Goal: Task Accomplishment & Management: Complete application form

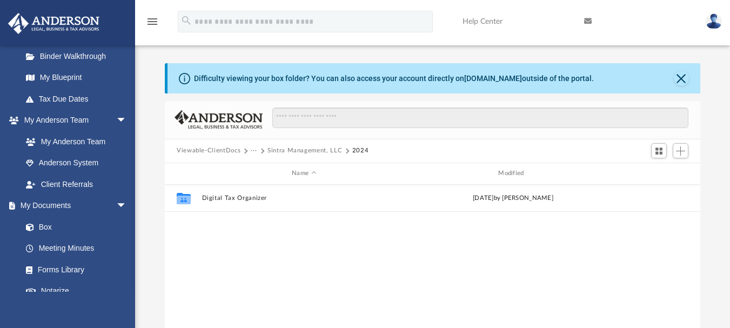
click at [251, 152] on button "···" at bounding box center [254, 151] width 7 height 10
click at [259, 169] on li "Tax" at bounding box center [261, 169] width 10 height 11
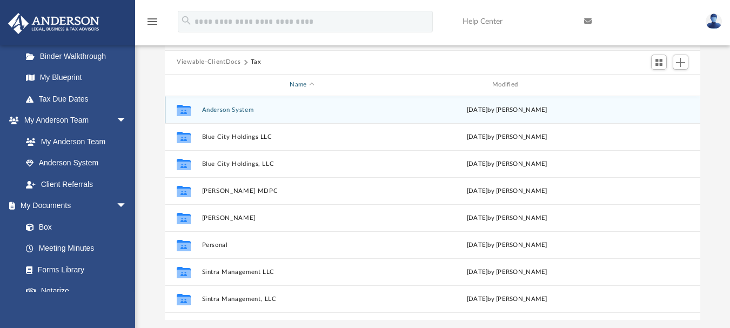
scroll to position [108, 0]
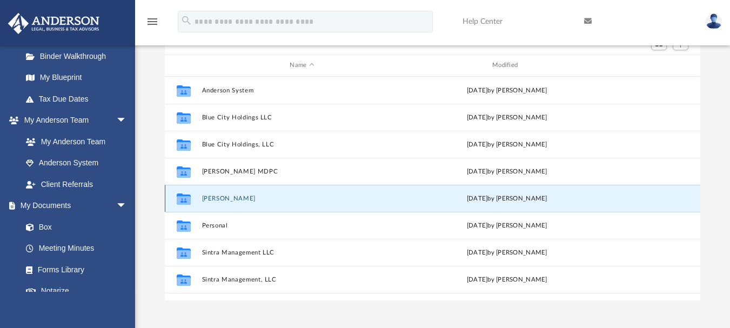
click at [218, 201] on button "[PERSON_NAME]" at bounding box center [302, 198] width 201 height 7
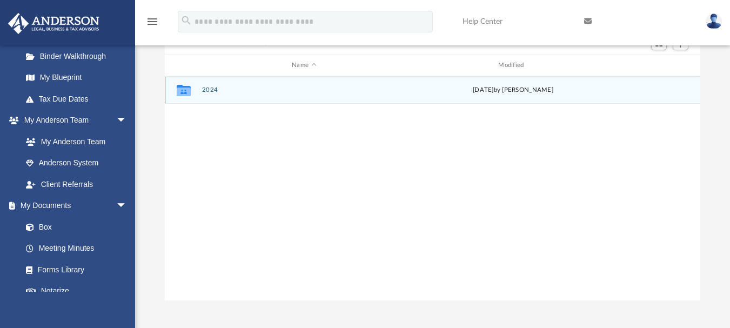
click at [210, 94] on div "Collaborated Folder 2024 [DATE] by [PERSON_NAME]" at bounding box center [433, 90] width 536 height 27
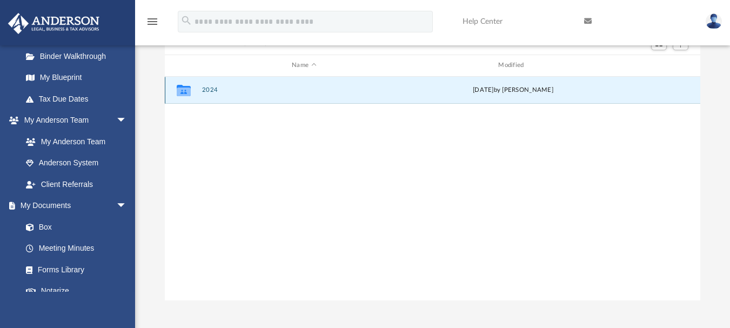
click at [210, 91] on button "2024" at bounding box center [304, 89] width 204 height 7
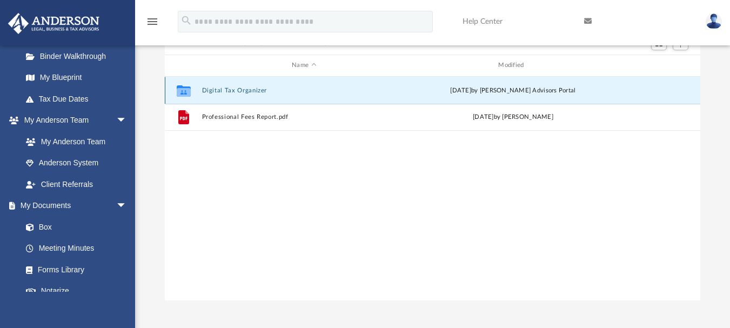
click at [217, 89] on button "Digital Tax Organizer" at bounding box center [304, 89] width 204 height 7
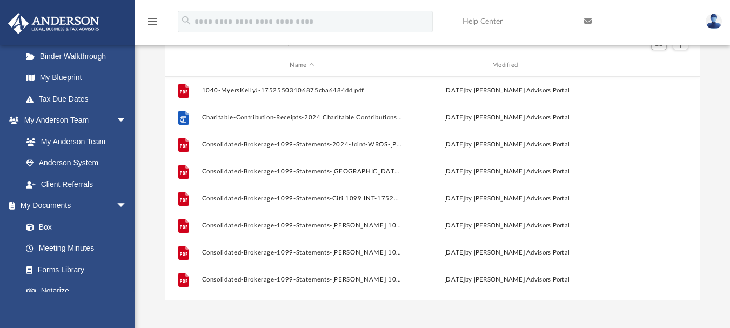
scroll to position [54, 0]
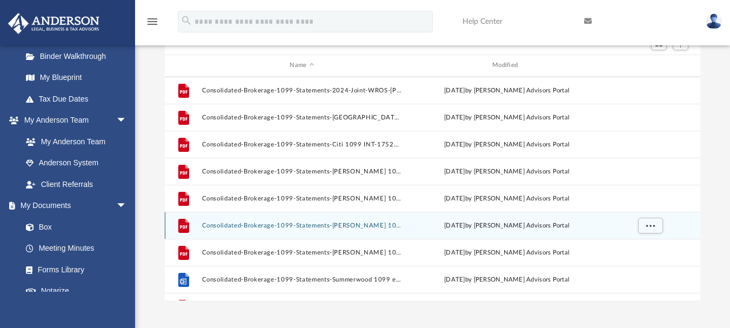
click at [231, 221] on div "File Consolidated-Brokerage-1099-Statements-[PERSON_NAME] 1099 Div-175219472968…" at bounding box center [433, 225] width 536 height 27
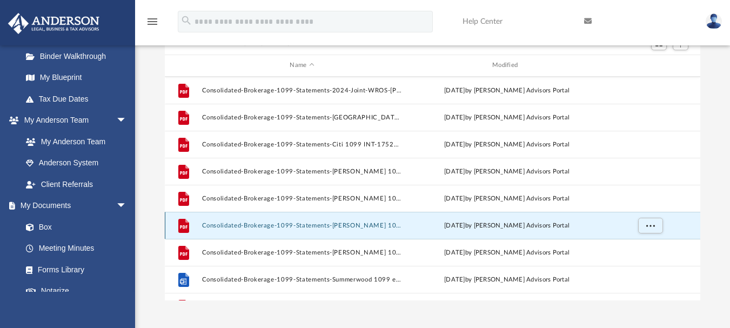
click at [229, 224] on button "Consolidated-Brokerage-1099-Statements-Schwab 1099 Div-175219472968705ea955c36.…" at bounding box center [302, 225] width 201 height 7
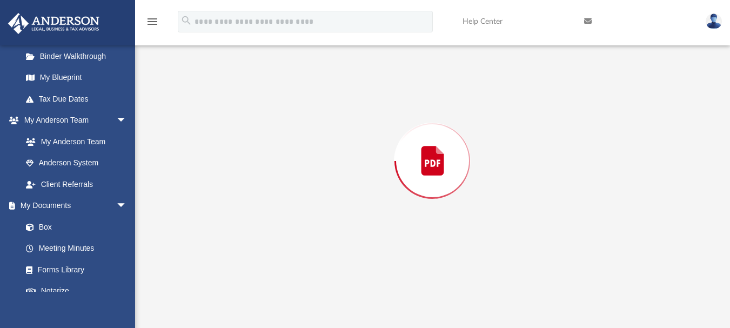
scroll to position [101, 0]
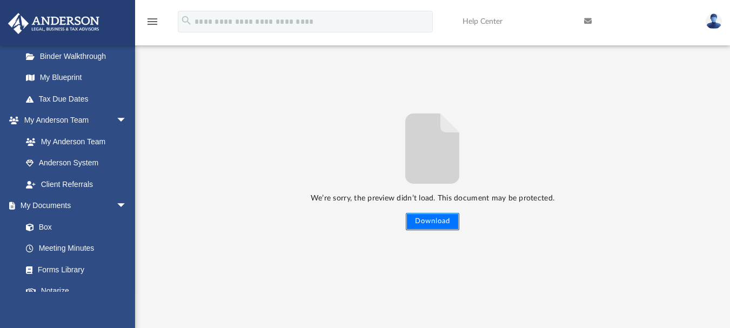
click at [415, 223] on button "Download" at bounding box center [433, 221] width 54 height 17
click at [429, 218] on button "Download" at bounding box center [433, 221] width 54 height 17
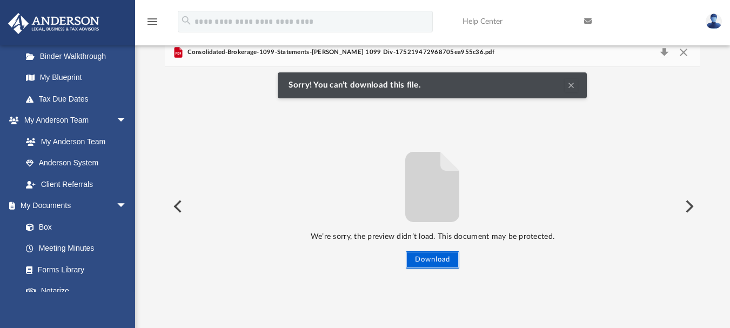
scroll to position [0, 0]
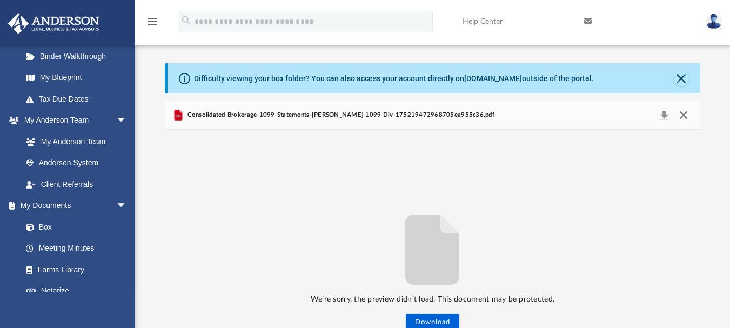
click at [681, 114] on button "Close" at bounding box center [683, 115] width 19 height 15
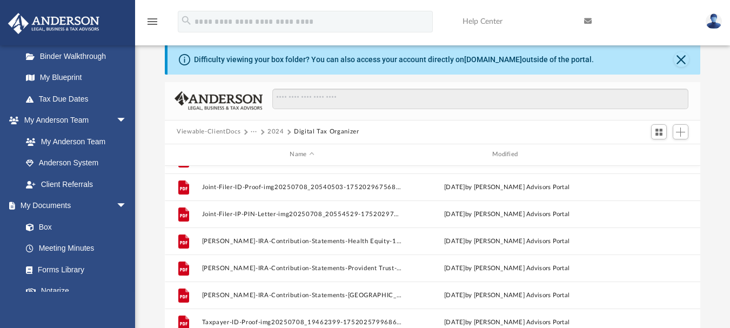
scroll to position [73, 0]
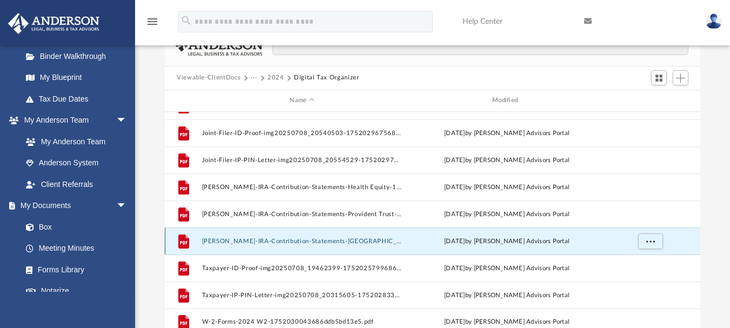
click at [336, 239] on button "Roth-IRA-Contribution-Statements-Vangard Roth Kathryn 2024-17521966676870663b07…" at bounding box center [302, 240] width 201 height 7
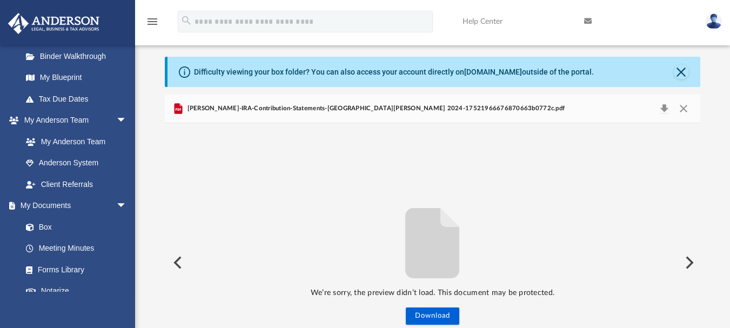
scroll to position [0, 0]
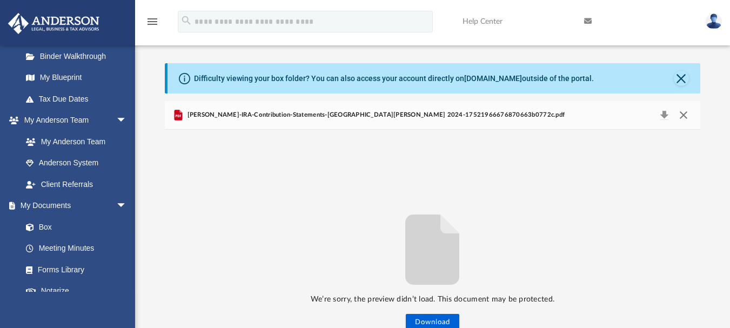
click at [681, 113] on button "Close" at bounding box center [683, 115] width 19 height 15
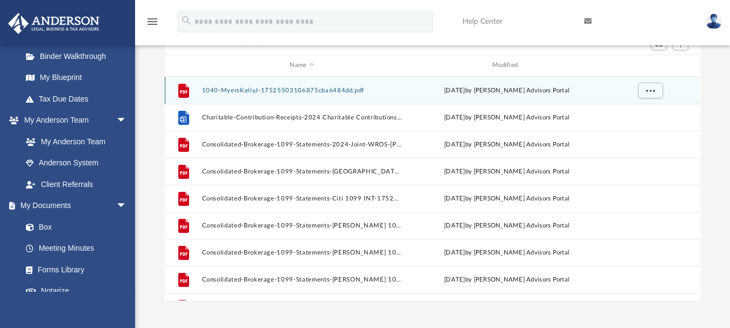
scroll to position [54, 0]
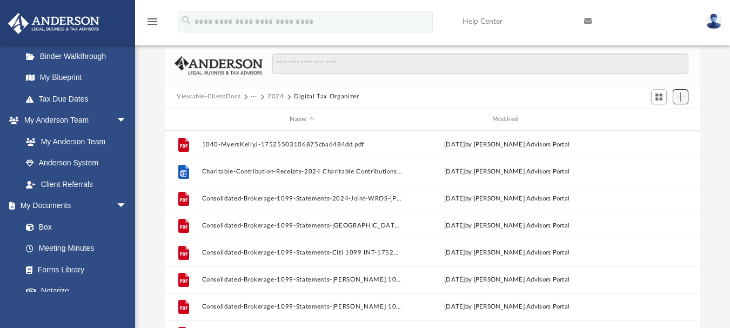
click at [673, 99] on button "Add" at bounding box center [681, 96] width 16 height 15
click at [659, 118] on li "Upload" at bounding box center [665, 118] width 35 height 11
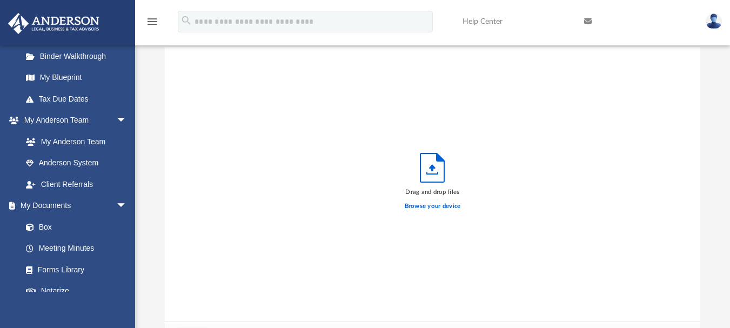
scroll to position [266, 528]
click at [422, 207] on label "Browse your device" at bounding box center [433, 207] width 56 height 10
click at [0, 0] on input "Browse your device" at bounding box center [0, 0] width 0 height 0
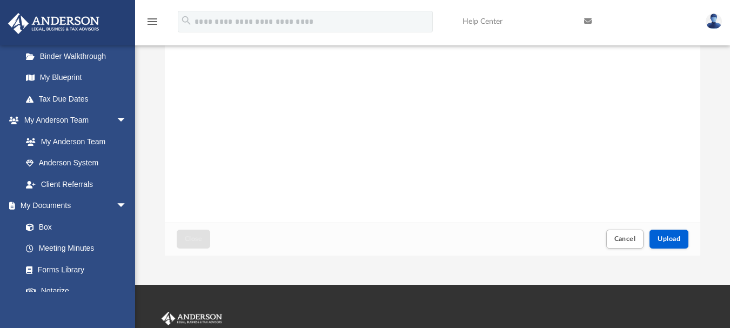
scroll to position [162, 0]
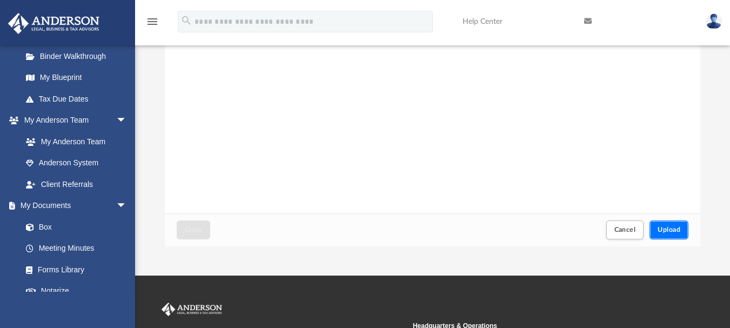
click at [658, 233] on span "Upload" at bounding box center [669, 229] width 23 height 6
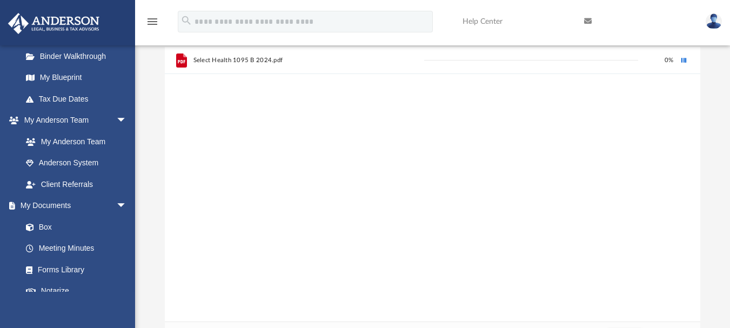
scroll to position [0, 0]
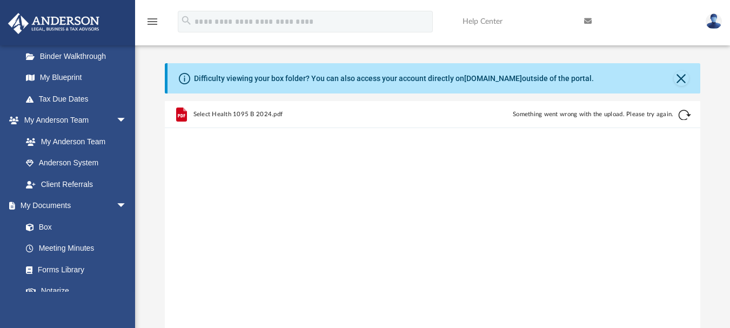
click at [684, 118] on button "Retry" at bounding box center [684, 115] width 13 height 13
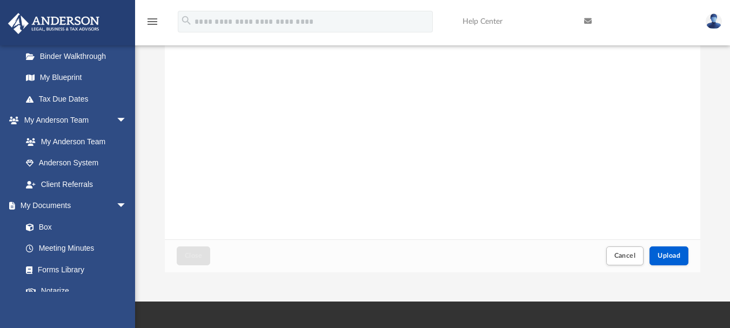
scroll to position [162, 0]
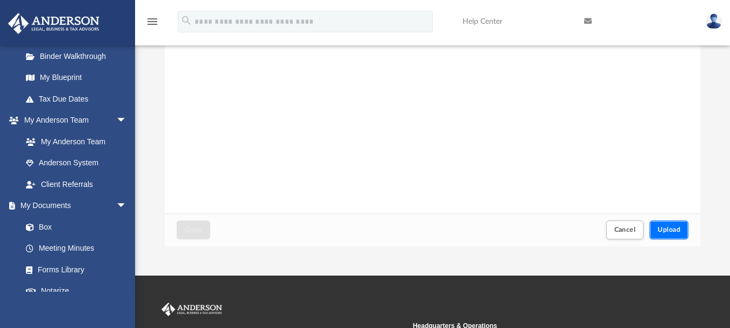
click at [658, 229] on span "Upload" at bounding box center [669, 229] width 23 height 6
click at [661, 229] on span "Upload" at bounding box center [669, 229] width 23 height 6
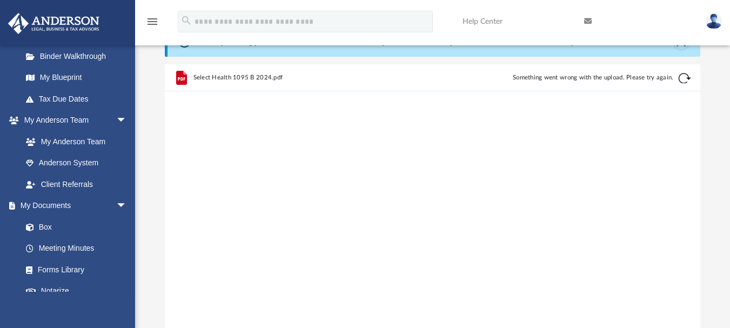
scroll to position [0, 0]
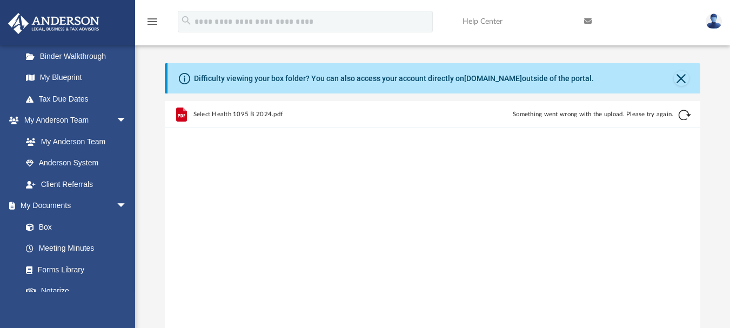
click at [679, 114] on button "Retry" at bounding box center [684, 115] width 13 height 13
click at [680, 79] on button "Close" at bounding box center [681, 78] width 15 height 15
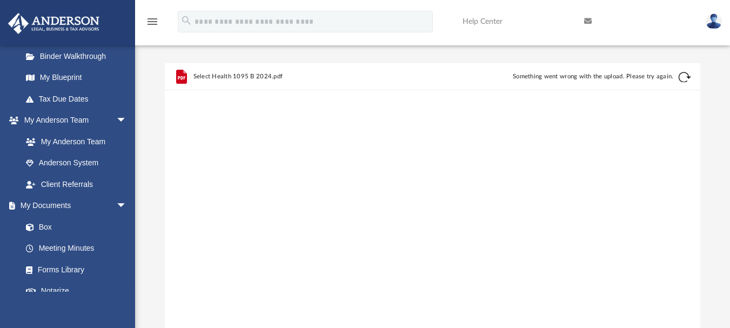
click at [681, 80] on button "Retry" at bounding box center [684, 77] width 13 height 13
drag, startPoint x: 278, startPoint y: 81, endPoint x: 499, endPoint y: 205, distance: 253.6
click at [499, 205] on div "Select Health 1095 B 2024.pdf Something went wrong with the upload. Please try …" at bounding box center [433, 200] width 536 height 275
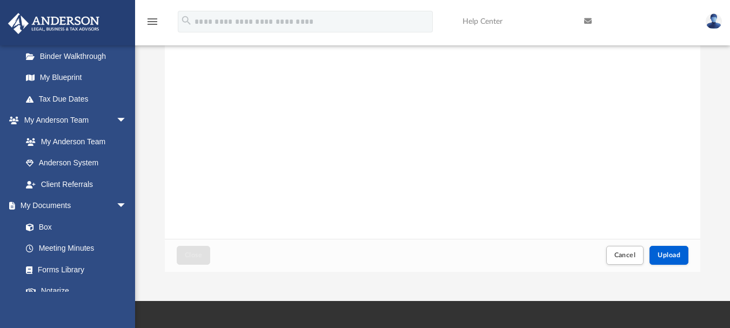
scroll to position [108, 0]
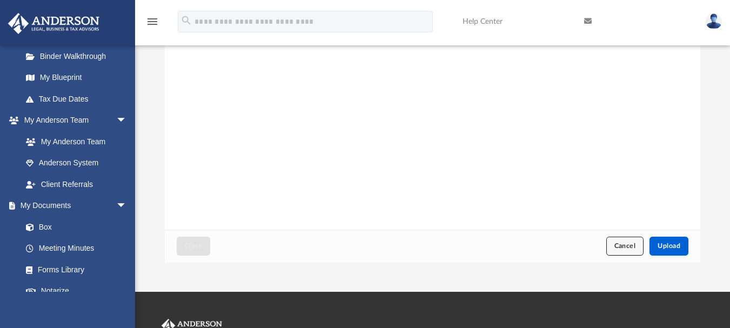
click at [638, 247] on button "Cancel" at bounding box center [625, 246] width 38 height 19
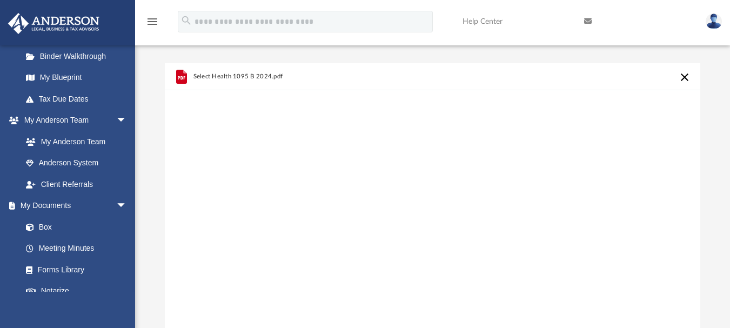
scroll to position [162, 0]
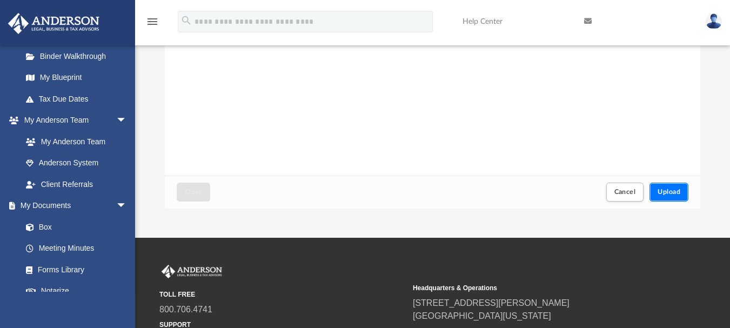
click at [653, 197] on button "Upload" at bounding box center [669, 192] width 39 height 19
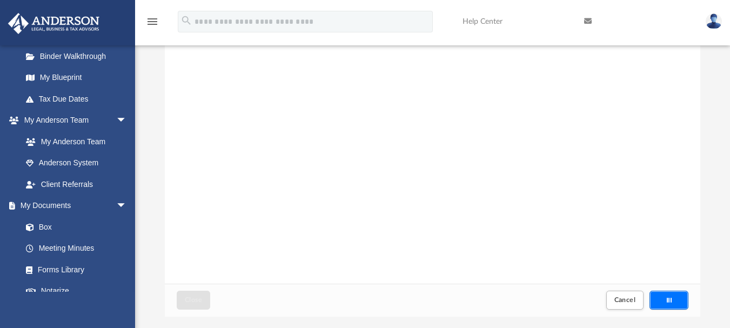
scroll to position [0, 0]
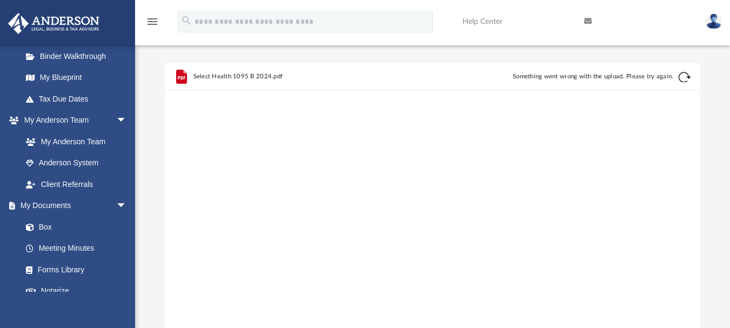
click at [679, 77] on button "Retry" at bounding box center [684, 77] width 13 height 13
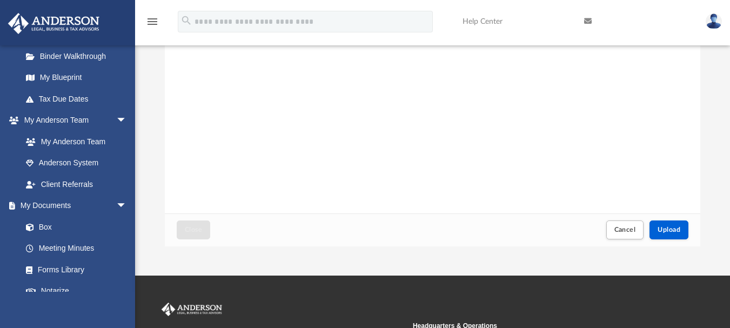
scroll to position [162, 0]
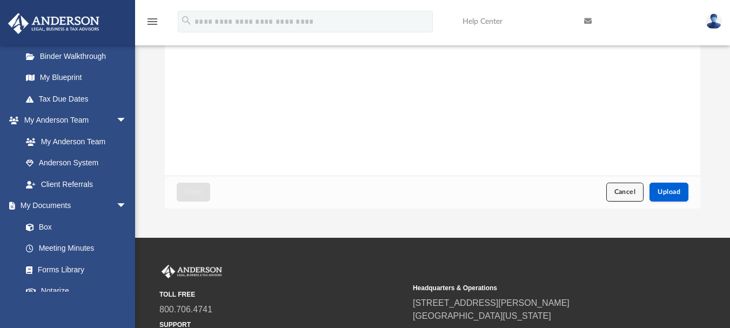
click at [639, 191] on button "Cancel" at bounding box center [625, 192] width 38 height 19
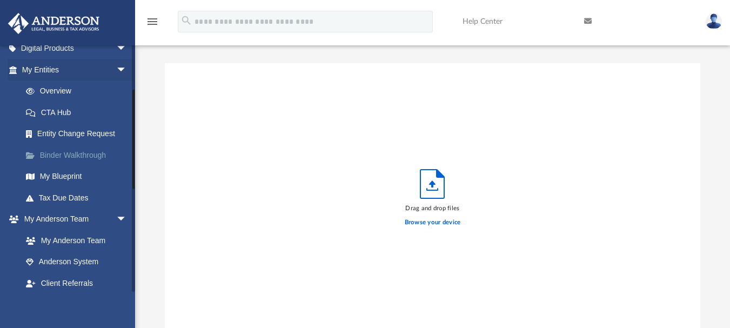
scroll to position [108, 0]
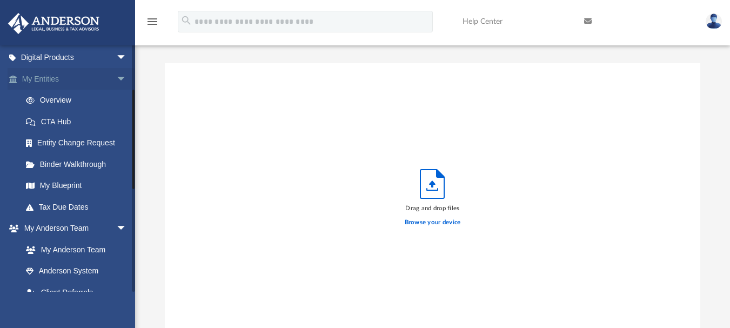
click at [56, 75] on link "My Entities arrow_drop_down" at bounding box center [76, 79] width 136 height 22
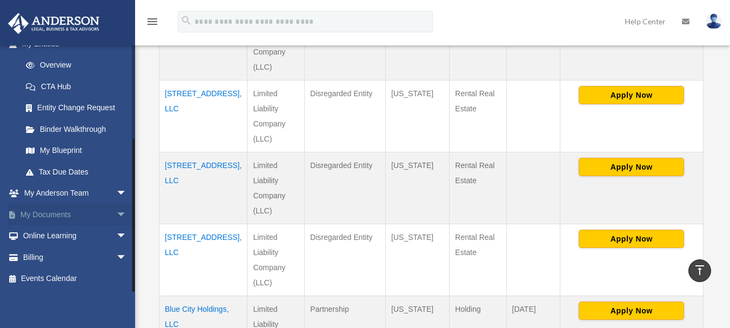
scroll to position [324, 0]
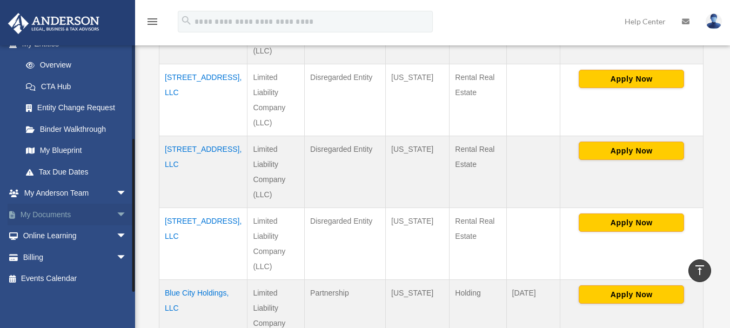
click at [51, 216] on link "My Documents arrow_drop_down" at bounding box center [76, 215] width 136 height 22
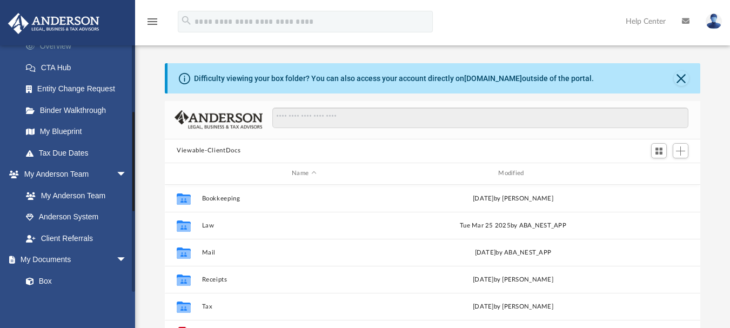
scroll to position [216, 0]
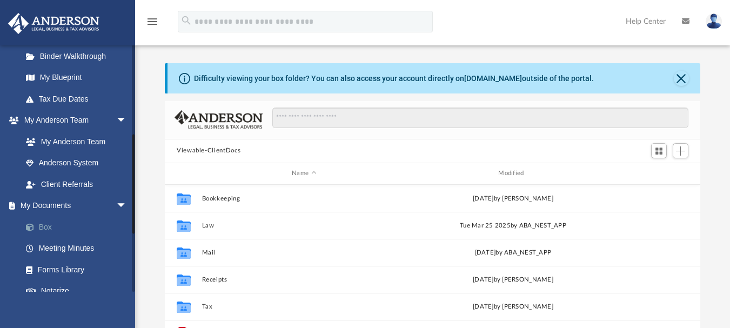
click at [51, 225] on link "Box" at bounding box center [79, 227] width 128 height 22
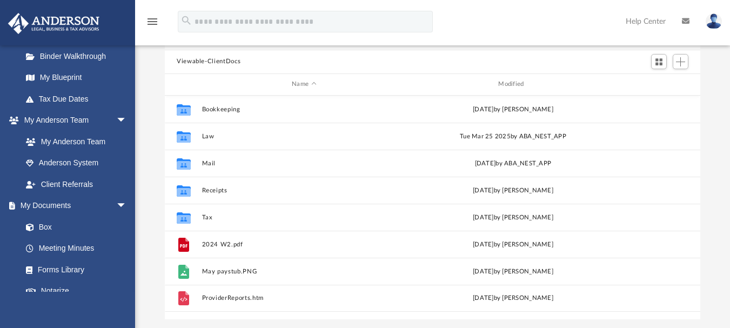
scroll to position [108, 0]
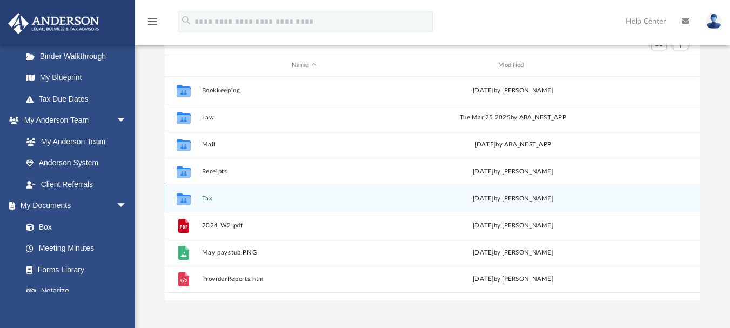
click at [203, 203] on div "Collaborated Folder Tax [DATE] by [PERSON_NAME]" at bounding box center [433, 198] width 536 height 27
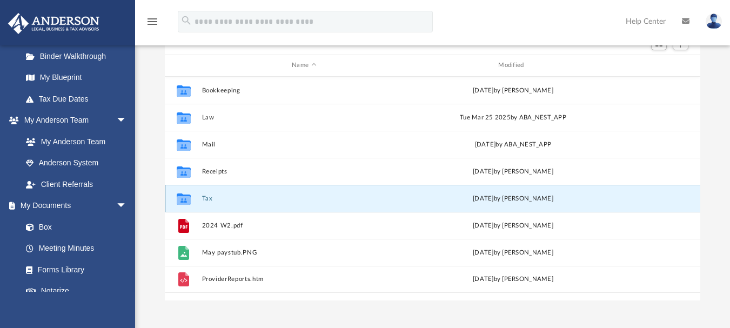
click at [205, 199] on button "Tax" at bounding box center [304, 198] width 204 height 7
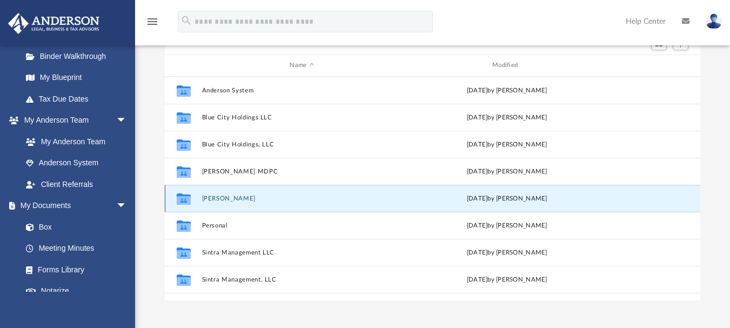
click at [214, 200] on button "[PERSON_NAME]" at bounding box center [302, 198] width 201 height 7
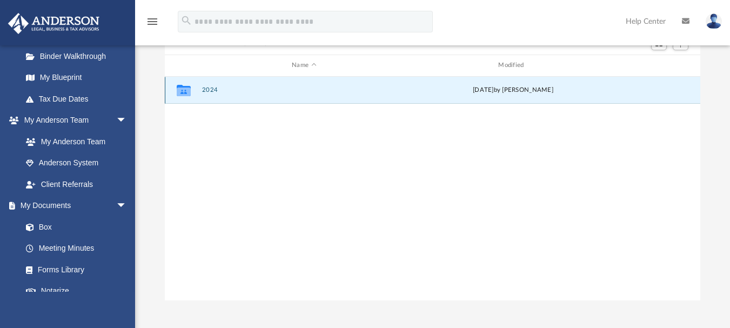
click at [208, 92] on button "2024" at bounding box center [304, 89] width 204 height 7
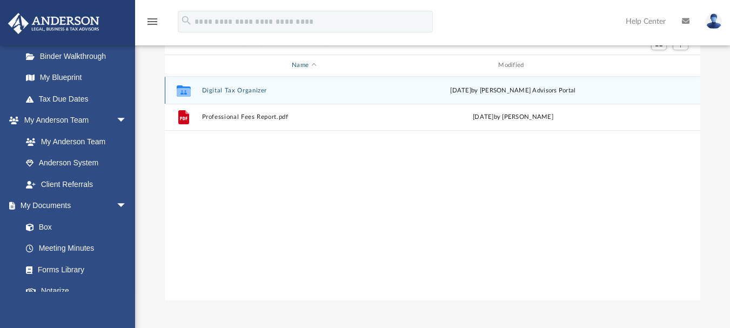
scroll to position [54, 0]
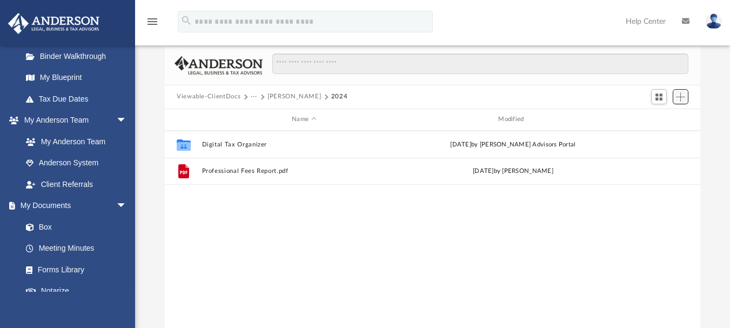
click at [680, 104] on button "Add" at bounding box center [681, 96] width 16 height 15
click at [659, 121] on li "Upload" at bounding box center [665, 118] width 35 height 11
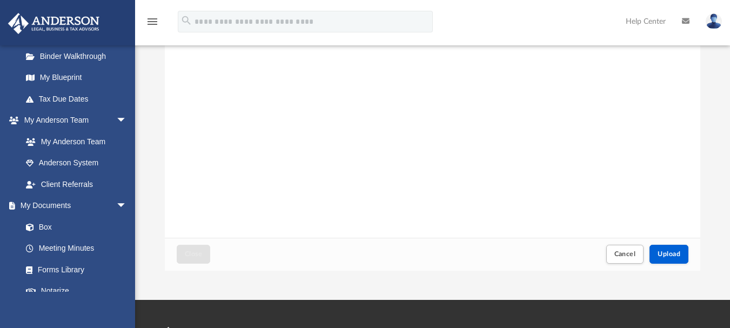
scroll to position [162, 0]
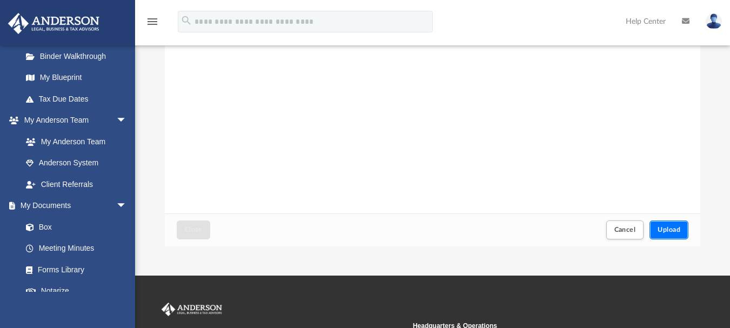
click at [651, 235] on button "Upload" at bounding box center [669, 230] width 39 height 19
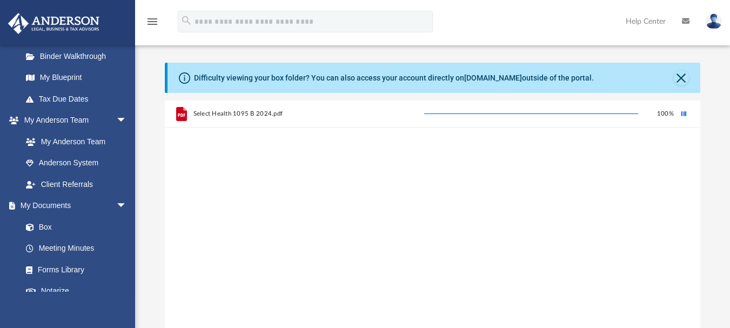
scroll to position [0, 0]
